Goal: Find specific page/section: Find specific page/section

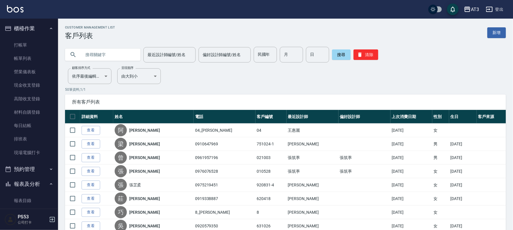
scroll to position [199, 0]
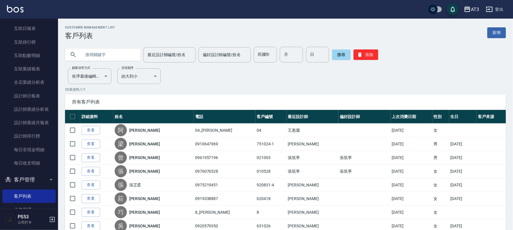
drag, startPoint x: 400, startPoint y: 97, endPoint x: 396, endPoint y: 90, distance: 8.2
click at [400, 96] on div "所有客戶列表" at bounding box center [285, 101] width 441 height 15
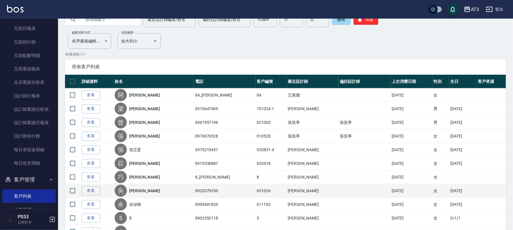
scroll to position [0, 0]
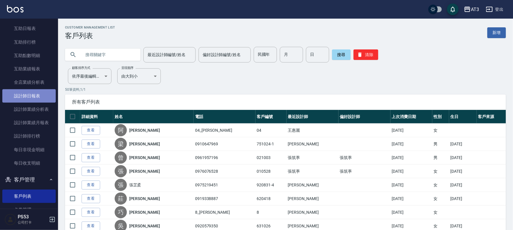
click at [33, 99] on link "設計師日報表" at bounding box center [28, 95] width 53 height 13
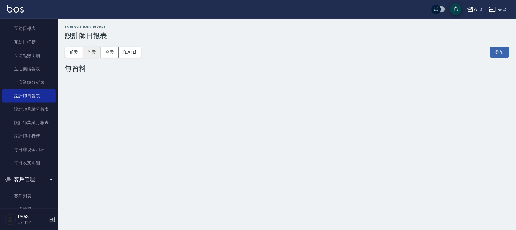
click at [91, 51] on button "昨天" at bounding box center [92, 52] width 18 height 11
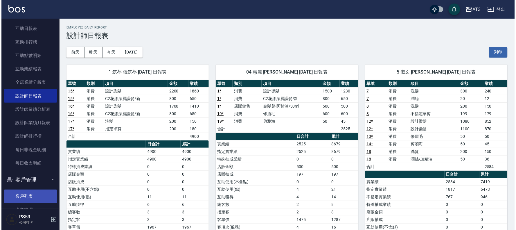
scroll to position [230, 0]
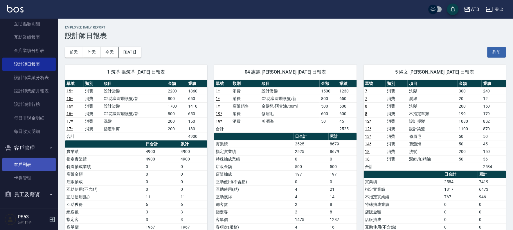
click at [29, 159] on link "客戶列表" at bounding box center [28, 164] width 53 height 13
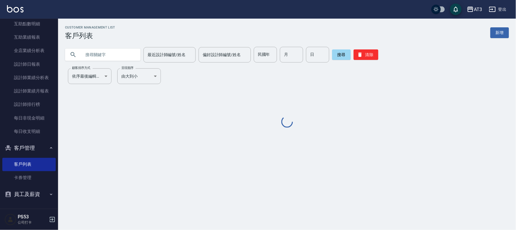
click at [94, 49] on input "text" at bounding box center [108, 55] width 55 height 16
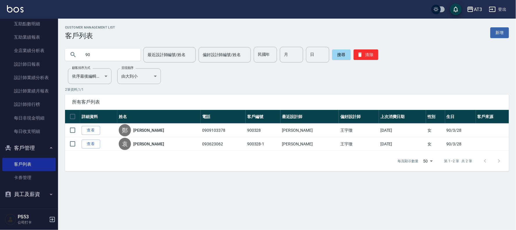
type input "9"
type input "830803"
